Goal: Task Accomplishment & Management: Complete application form

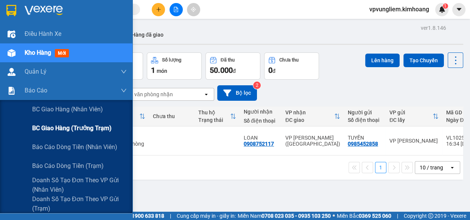
click at [48, 130] on span "BC giao hàng (trưởng trạm)" at bounding box center [71, 128] width 79 height 9
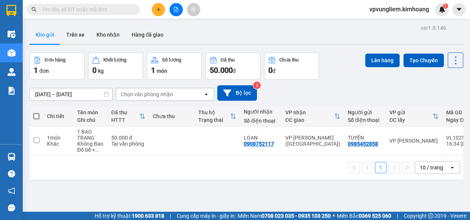
click at [72, 9] on input "text" at bounding box center [86, 9] width 89 height 8
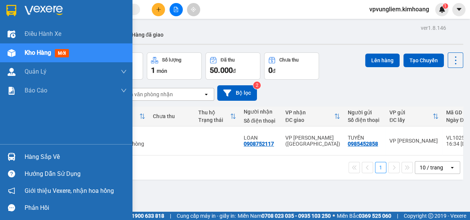
click at [82, 153] on div "Hàng sắp về" at bounding box center [76, 157] width 102 height 11
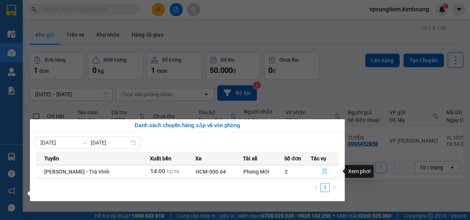
click at [324, 174] on icon "file-done" at bounding box center [324, 171] width 5 height 5
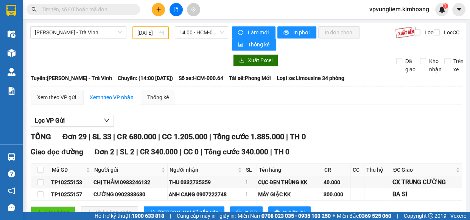
type input "12/10/2025"
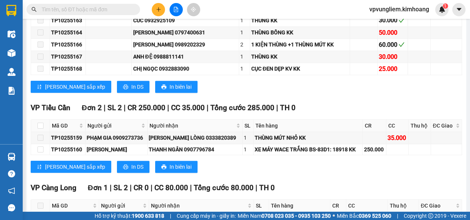
scroll to position [578, 0]
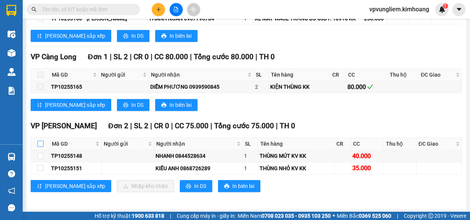
click at [41, 141] on input "checkbox" at bounding box center [40, 144] width 6 height 6
checkbox input "true"
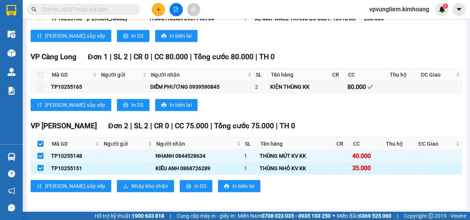
click at [40, 167] on input "checkbox" at bounding box center [40, 168] width 6 height 6
checkbox input "false"
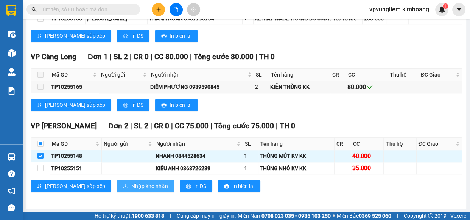
click at [131, 183] on span "Nhập kho nhận" at bounding box center [149, 186] width 37 height 8
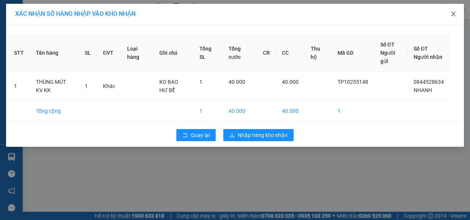
click at [452, 14] on icon "close" at bounding box center [453, 14] width 4 height 5
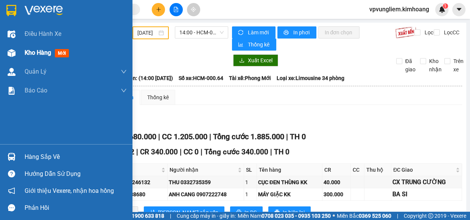
click at [33, 52] on span "Kho hàng" at bounding box center [38, 52] width 26 height 7
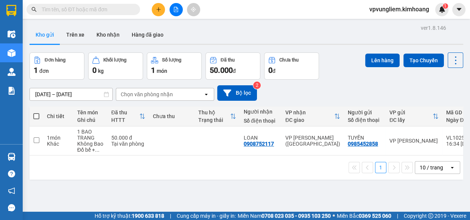
click at [121, 6] on input "text" at bounding box center [86, 9] width 89 height 8
click at [113, 38] on button "Kho nhận" at bounding box center [107, 35] width 35 height 18
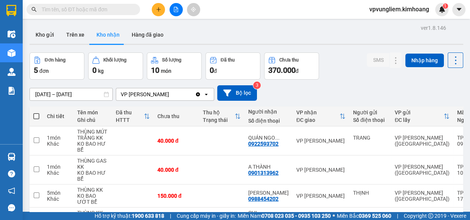
click at [124, 11] on input "text" at bounding box center [86, 9] width 89 height 8
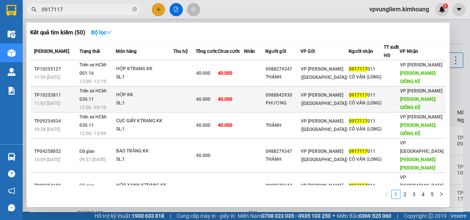
type input "0917117"
click at [244, 105] on td "40.000" at bounding box center [230, 100] width 26 height 26
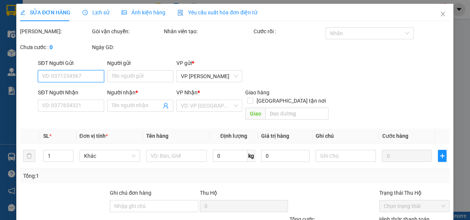
type input "0988842930"
type input "PHƯƠNG"
type input "0917117011"
type input "CÔ VÂN (LONG)"
type input "GIỒNG KÉ"
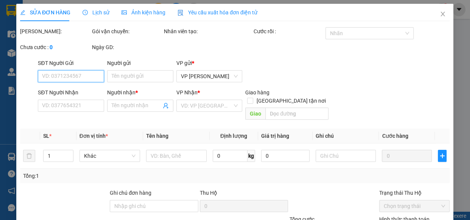
type input "40.000"
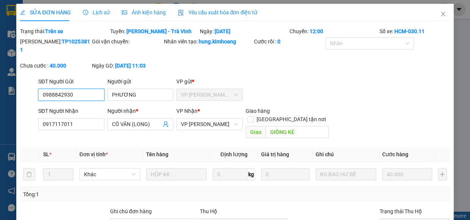
scroll to position [79, 0]
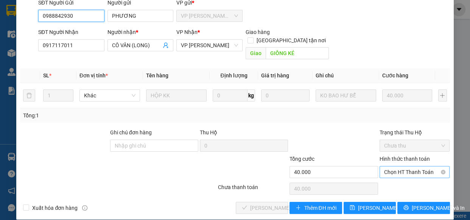
click at [407, 167] on span "Chọn HT Thanh Toán" at bounding box center [414, 172] width 61 height 11
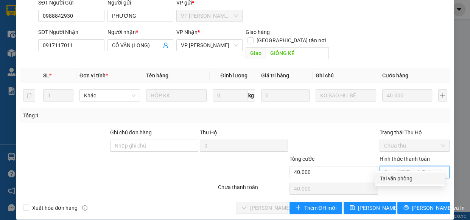
click at [408, 175] on div "Tại văn phòng" at bounding box center [409, 179] width 60 height 8
type input "0"
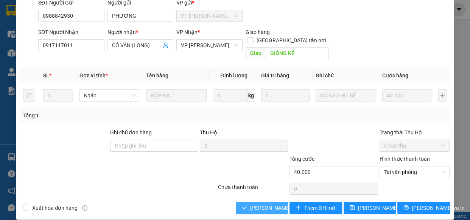
click at [250, 204] on span "Lưu và Giao hàng" at bounding box center [286, 208] width 73 height 8
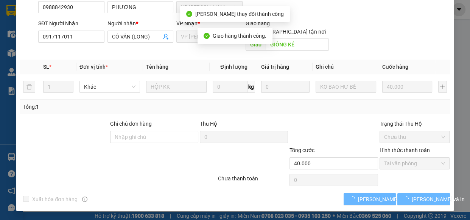
scroll to position [77, 0]
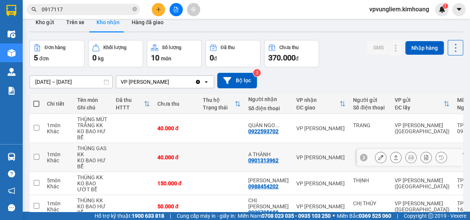
scroll to position [81, 0]
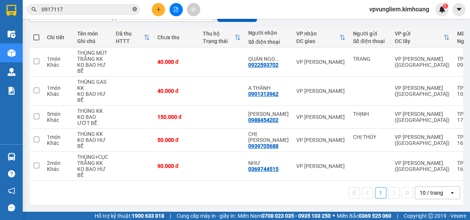
click at [133, 11] on icon "close-circle" at bounding box center [134, 9] width 5 height 5
click at [129, 8] on input "text" at bounding box center [86, 9] width 89 height 8
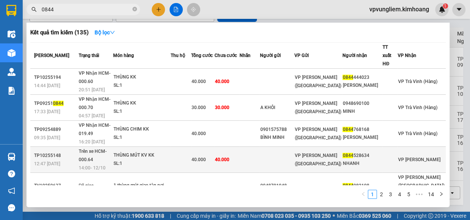
type input "0844"
click at [238, 151] on td "40.000" at bounding box center [226, 160] width 25 height 26
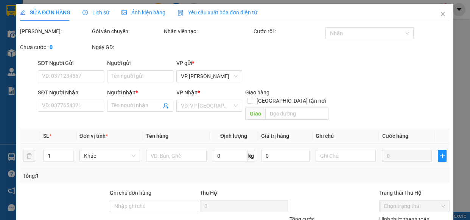
type input "0844528634"
type input "NHANH"
type input "40.000"
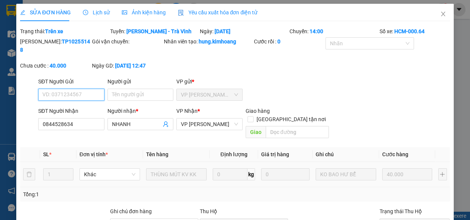
scroll to position [79, 0]
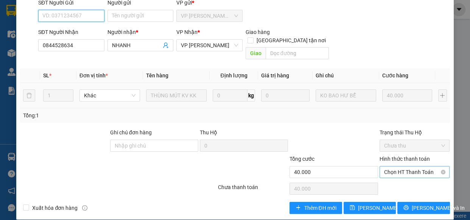
click at [425, 167] on span "Chọn HT Thanh Toán" at bounding box center [414, 172] width 61 height 11
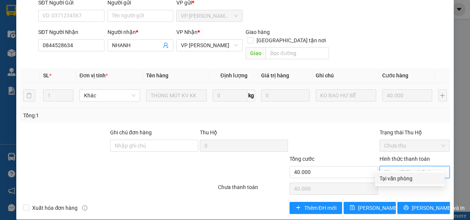
click at [425, 175] on div "Tại văn phòng" at bounding box center [409, 179] width 60 height 8
type input "0"
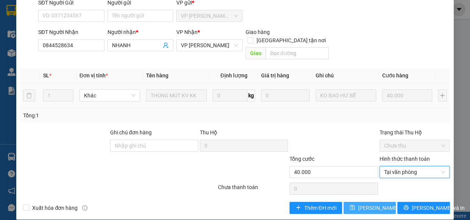
click at [373, 204] on span "Lưu thay đổi" at bounding box center [388, 208] width 60 height 8
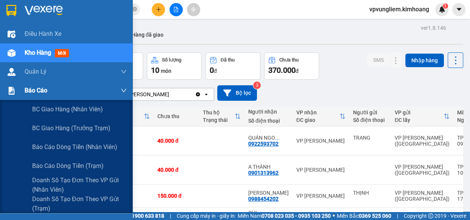
click at [30, 90] on span "Báo cáo" at bounding box center [36, 90] width 23 height 9
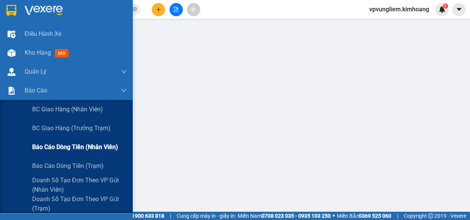
click at [78, 144] on span "Báo cáo dòng tiền (nhân viên)" at bounding box center [75, 147] width 86 height 9
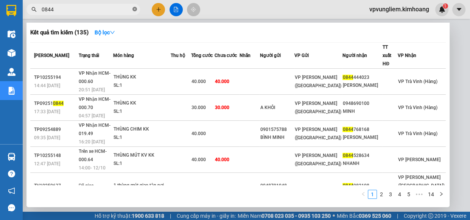
click at [136, 8] on icon "close-circle" at bounding box center [134, 9] width 5 height 5
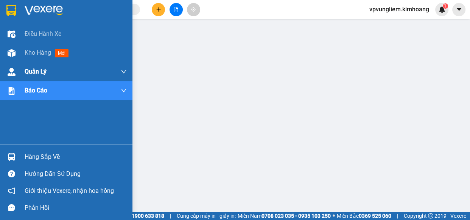
click at [29, 50] on span "Kho hàng" at bounding box center [38, 52] width 26 height 7
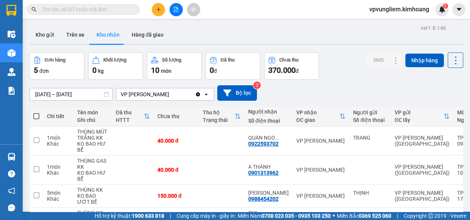
click at [111, 9] on input "text" at bounding box center [86, 9] width 89 height 8
click at [45, 32] on button "Kho gửi" at bounding box center [44, 35] width 31 height 18
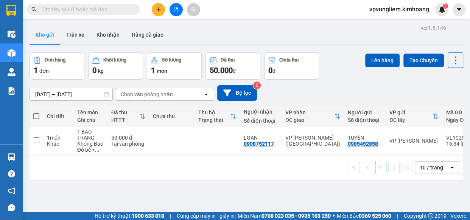
click at [103, 6] on input "text" at bounding box center [86, 9] width 89 height 8
